Goal: Task Accomplishment & Management: Manage account settings

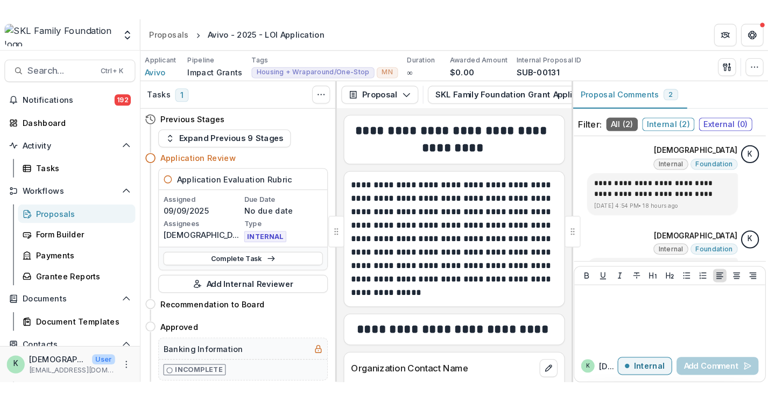
scroll to position [5643, 0]
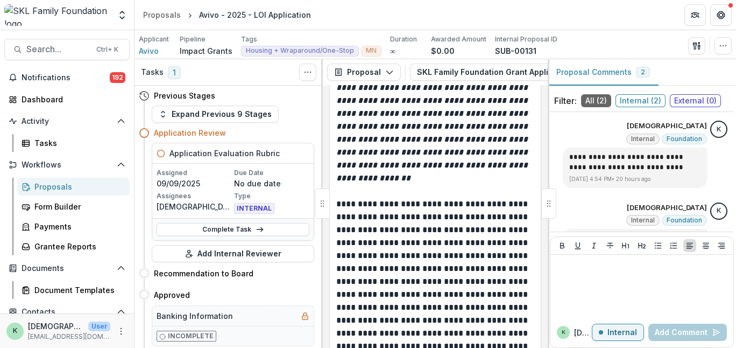
click at [44, 189] on div "Proposals" at bounding box center [77, 186] width 87 height 11
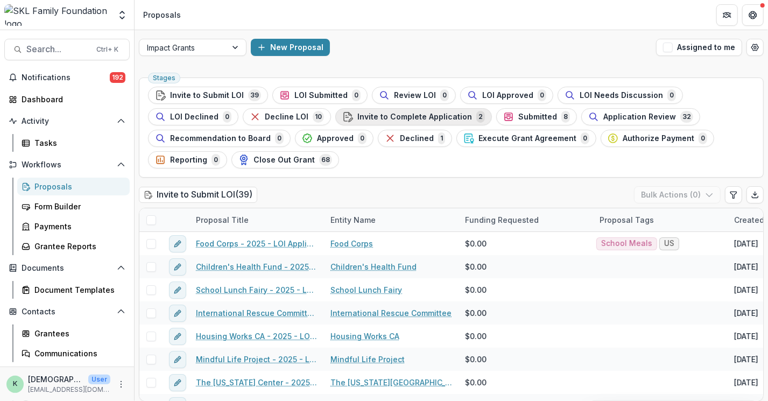
click at [372, 118] on span "Invite to Complete Application" at bounding box center [414, 117] width 115 height 9
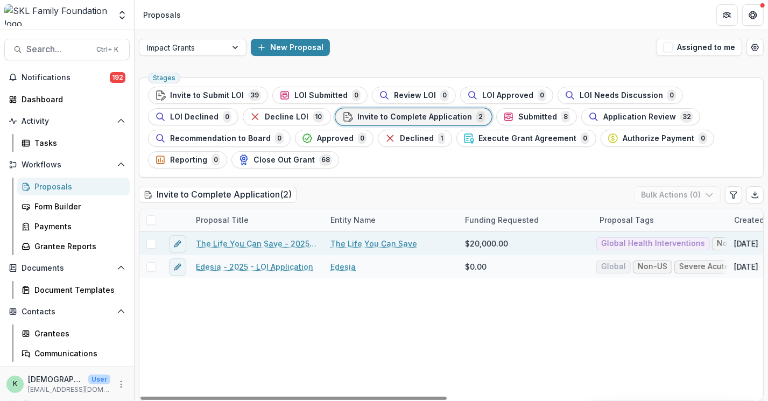
click at [263, 241] on link "The Life You Can Save - 2025 - LOI Application" at bounding box center [257, 243] width 122 height 11
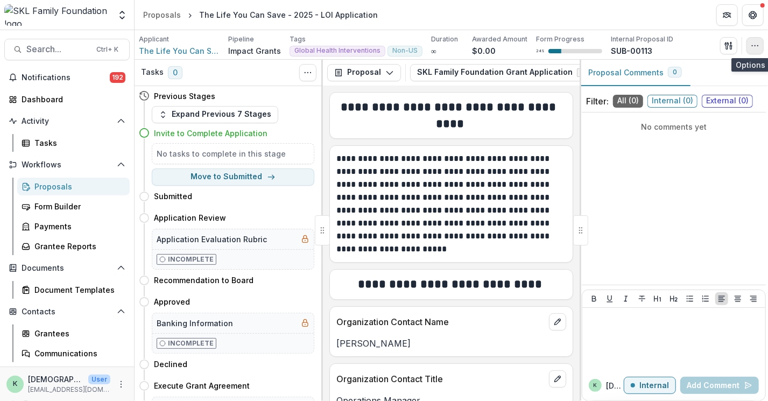
click at [736, 48] on icon "button" at bounding box center [755, 45] width 9 height 9
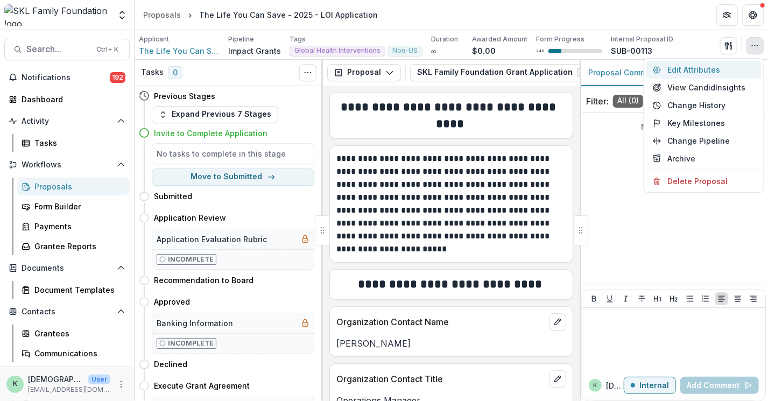
click at [693, 67] on button "Edit Attributes" at bounding box center [704, 70] width 115 height 18
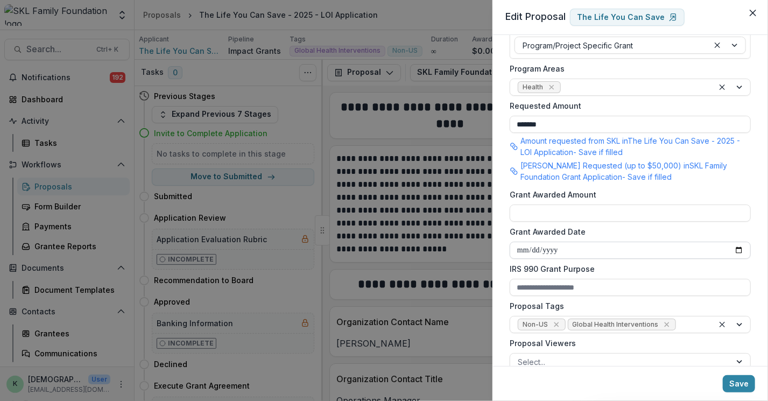
scroll to position [320, 0]
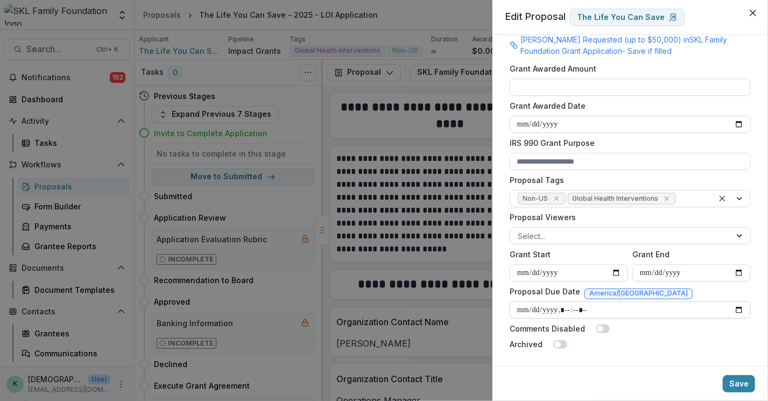
click at [734, 310] on input "Proposal Due Date" at bounding box center [630, 309] width 241 height 17
type input "**********"
click at [735, 347] on button "Save" at bounding box center [739, 383] width 32 height 17
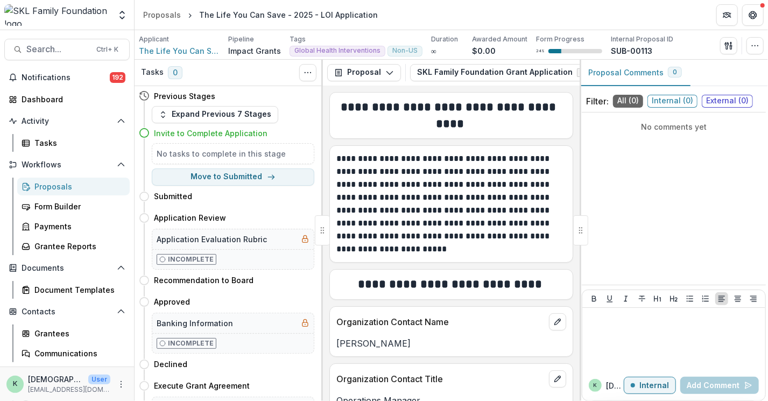
click at [46, 187] on div "Proposals" at bounding box center [77, 186] width 87 height 11
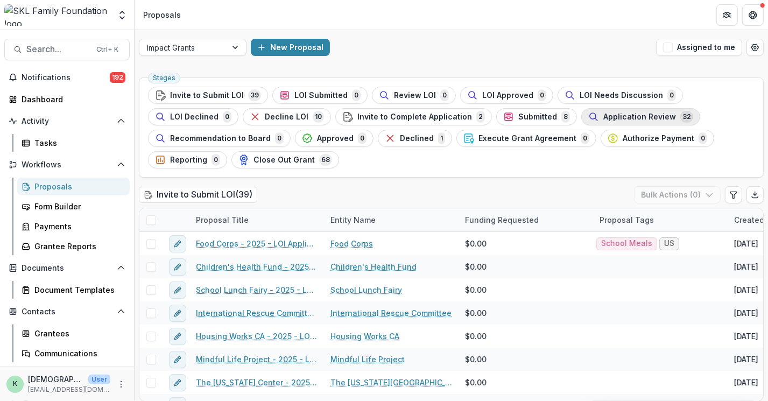
click at [588, 122] on div "Application Review 32" at bounding box center [640, 117] width 105 height 12
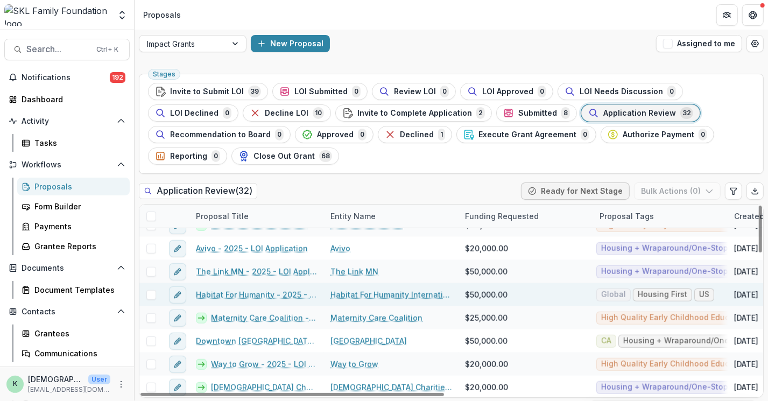
scroll to position [514, 0]
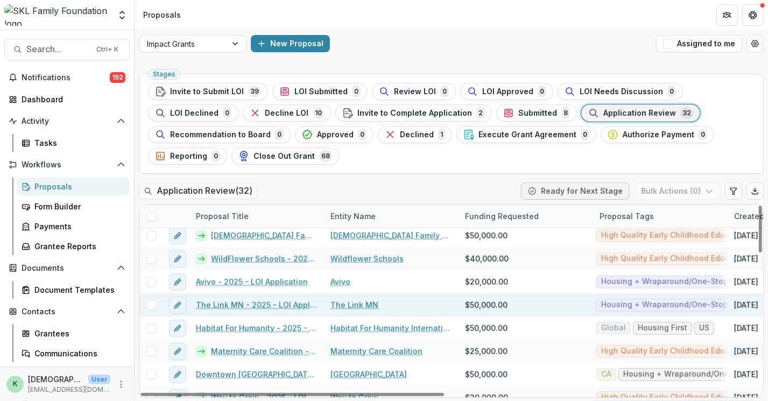
click at [253, 303] on link "The Link MN - 2025 - LOI Application" at bounding box center [257, 304] width 122 height 11
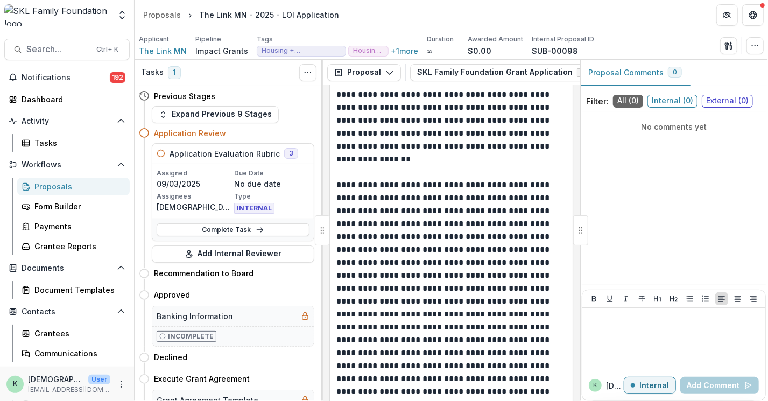
scroll to position [2664, 0]
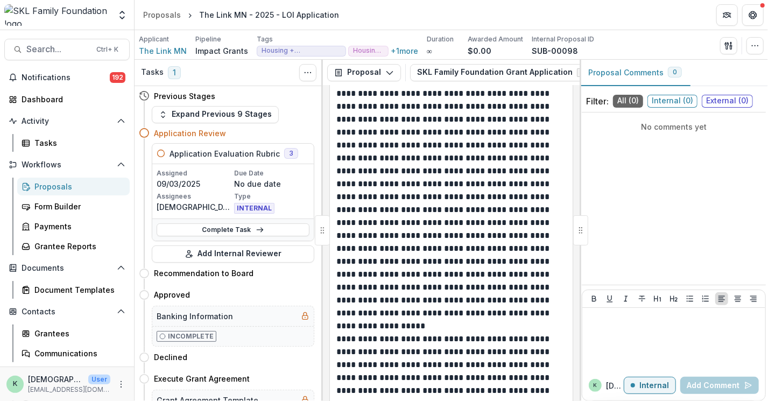
click at [48, 188] on div "Proposals" at bounding box center [77, 186] width 87 height 11
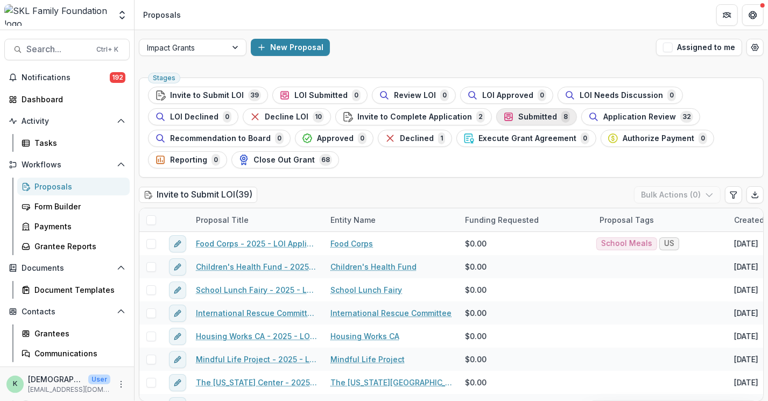
click at [523, 118] on span "Submitted" at bounding box center [537, 117] width 39 height 9
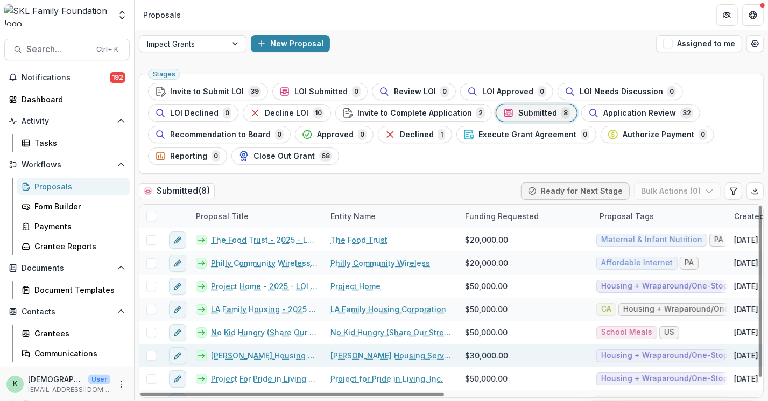
scroll to position [15, 0]
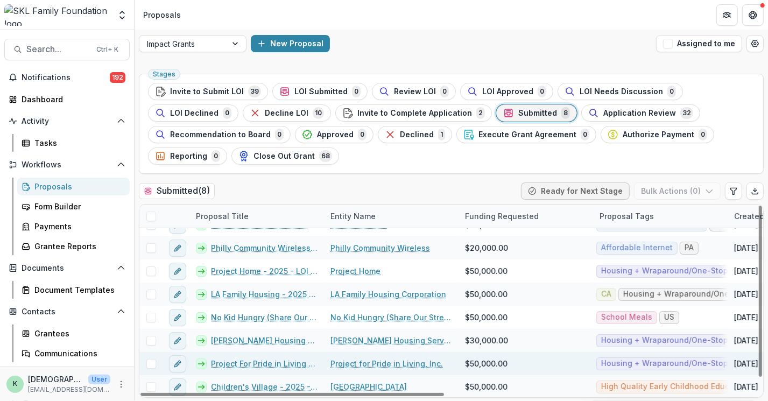
click at [258, 347] on link "Project For Pride in Living - 2025 - LOI Application" at bounding box center [264, 363] width 107 height 11
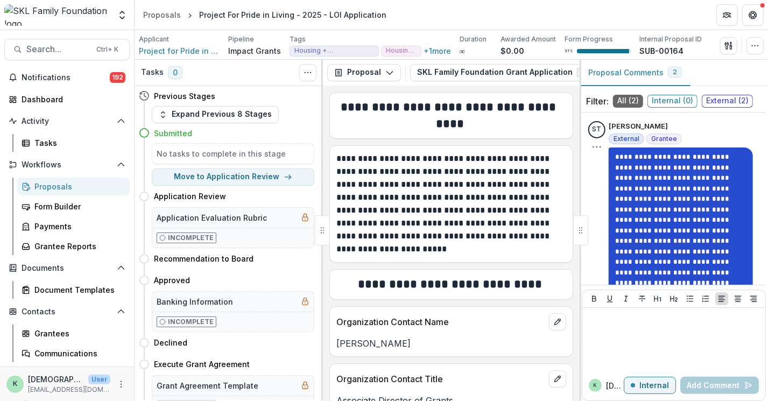
scroll to position [178, 0]
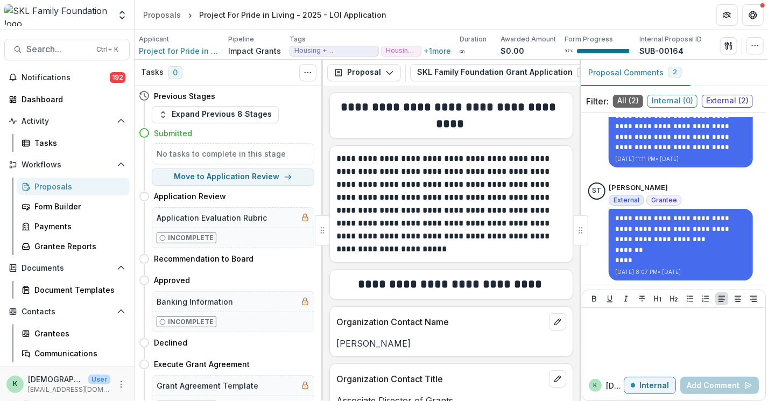
click at [660, 109] on div "Filter: All ( 2 ) Internal ( 0 ) External ( 2 )" at bounding box center [674, 101] width 184 height 22
click at [662, 93] on div "Filter: All ( 2 ) Internal ( 0 ) External ( 2 )" at bounding box center [674, 101] width 184 height 22
click at [664, 99] on span "Internal ( 0 )" at bounding box center [673, 101] width 50 height 13
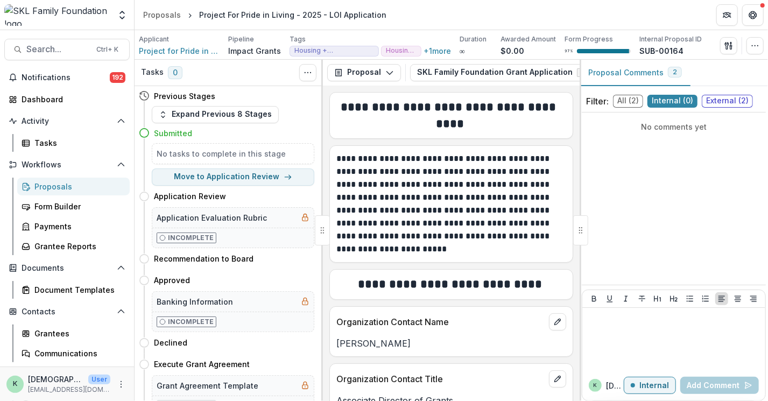
scroll to position [0, 0]
click at [722, 101] on span "External ( 2 )" at bounding box center [727, 101] width 51 height 13
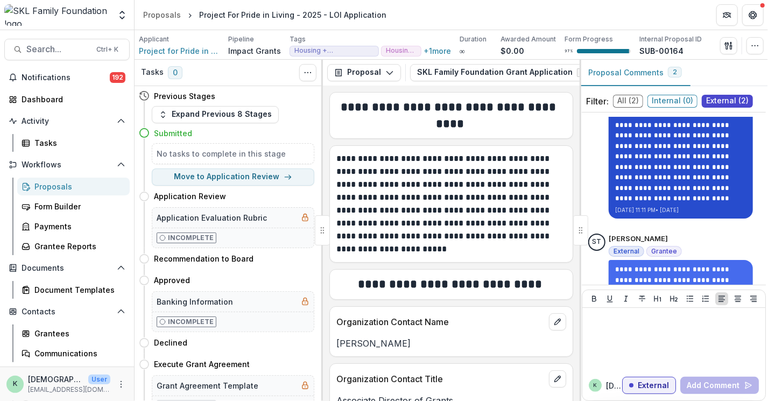
scroll to position [178, 0]
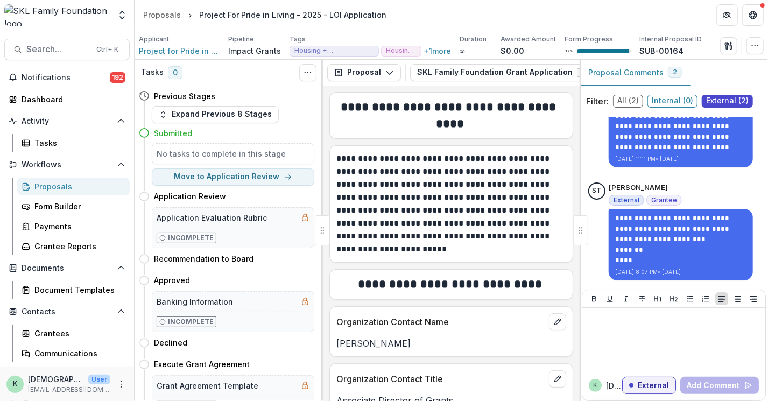
click at [665, 103] on span "Internal ( 0 )" at bounding box center [673, 101] width 50 height 13
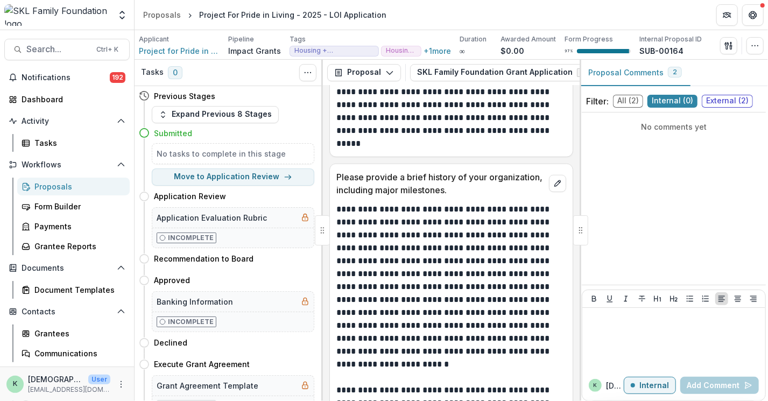
scroll to position [974, 0]
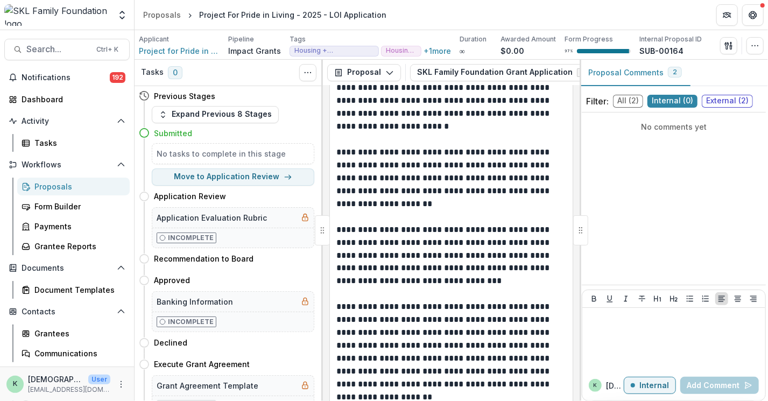
click at [572, 298] on div "**********" at bounding box center [451, 243] width 257 height 315
